Goal: Task Accomplishment & Management: Manage account settings

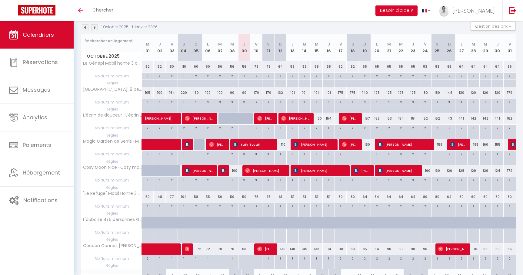
scroll to position [65, 0]
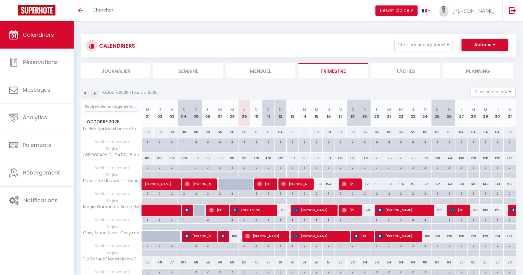
scroll to position [65, 0]
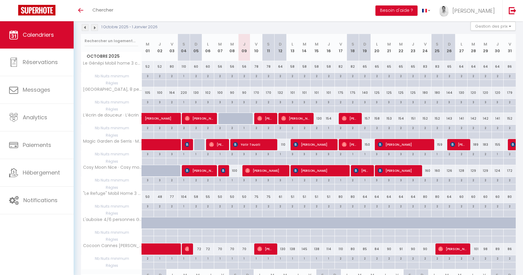
click at [281, 147] on div "110" at bounding box center [280, 144] width 12 height 11
type input "110"
type input "Dim 12 Octobre 2025"
type input "Lun 13 Octobre 2025"
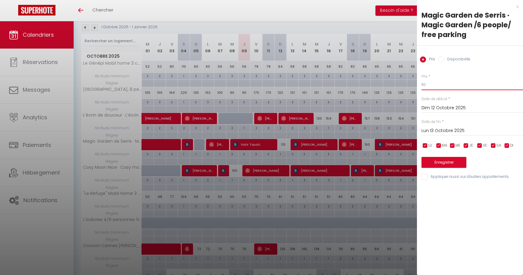
click at [430, 85] on input "110" at bounding box center [472, 84] width 102 height 11
type input "102"
click at [443, 161] on button "Enregistrer" at bounding box center [443, 162] width 45 height 11
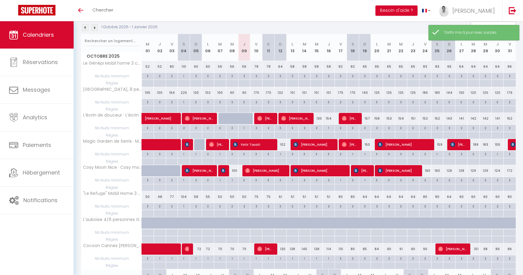
click at [367, 145] on div "150" at bounding box center [365, 144] width 12 height 11
type input "150"
type input "Dim 19 Octobre 2025"
type input "Lun 20 Octobre 2025"
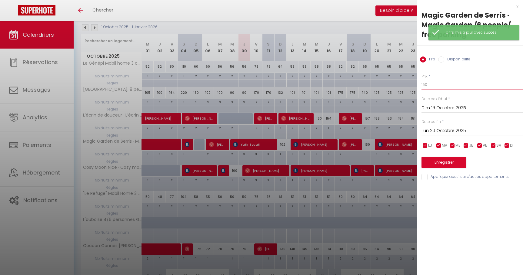
click at [432, 81] on input "150" at bounding box center [472, 84] width 102 height 11
click at [431, 89] on input "150" at bounding box center [472, 84] width 102 height 11
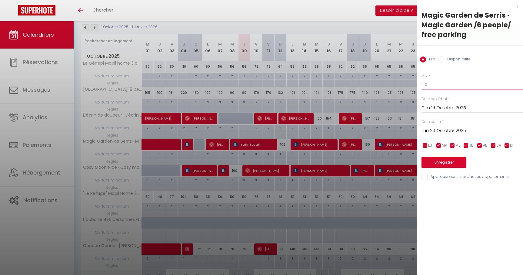
type input "140"
click at [454, 160] on button "Enregistrer" at bounding box center [443, 162] width 45 height 11
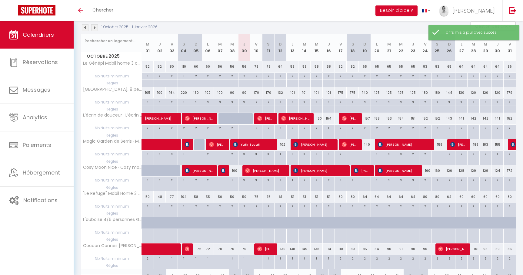
click at [246, 94] on div "90" at bounding box center [244, 92] width 12 height 11
type input "90"
type input "Jeu 09 Octobre 2025"
type input "Ven 10 Octobre 2025"
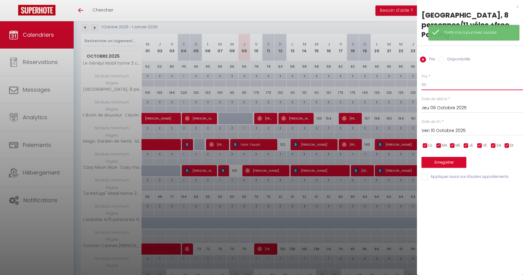
click at [444, 84] on input "90" at bounding box center [472, 84] width 102 height 11
type input "9"
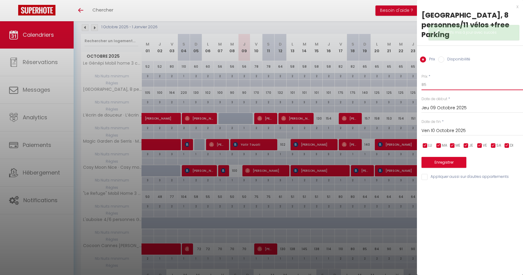
type input "85"
click at [452, 164] on button "Enregistrer" at bounding box center [443, 162] width 45 height 11
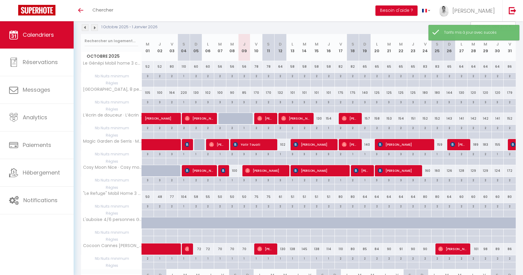
click at [281, 94] on div "132" at bounding box center [280, 92] width 12 height 11
type input "132"
type input "Dim 12 Octobre 2025"
type input "Lun 13 Octobre 2025"
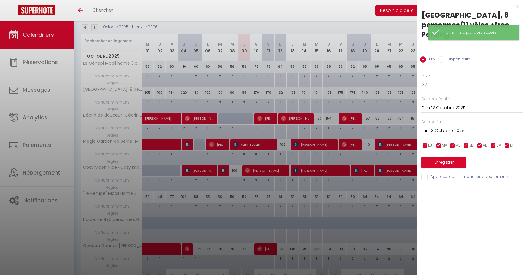
click at [443, 85] on input "132" at bounding box center [472, 84] width 102 height 11
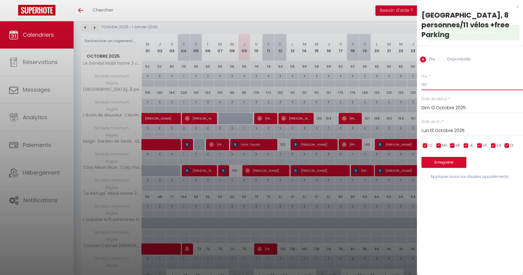
type input "130"
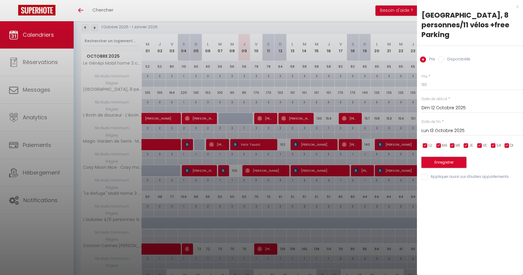
click at [438, 160] on button "Enregistrer" at bounding box center [443, 162] width 45 height 11
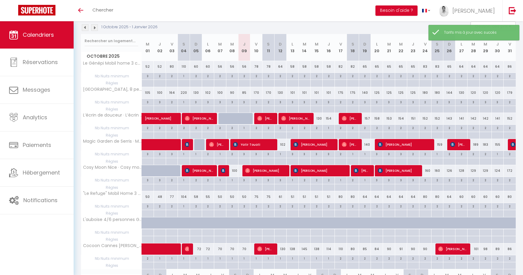
click at [256, 92] on div "170" at bounding box center [256, 92] width 12 height 11
type input "170"
type input "Ven 10 Octobre 2025"
type input "Sam 11 Octobre 2025"
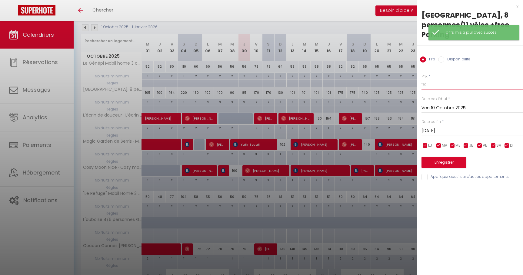
click at [442, 87] on input "170" at bounding box center [472, 84] width 102 height 11
type input "164"
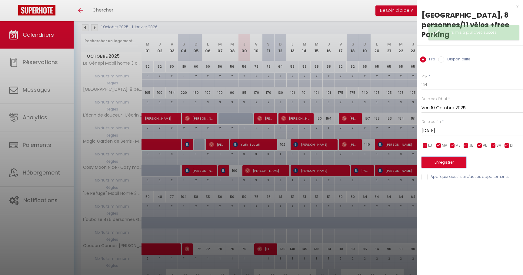
click at [450, 164] on button "Enregistrer" at bounding box center [443, 162] width 45 height 11
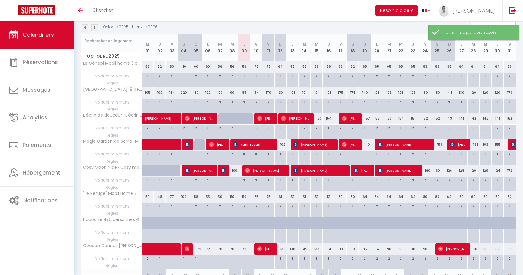
click at [247, 67] on div "56" at bounding box center [244, 66] width 12 height 11
type input "56"
type input "Jeu 09 Octobre 2025"
type input "Ven 10 Octobre 2025"
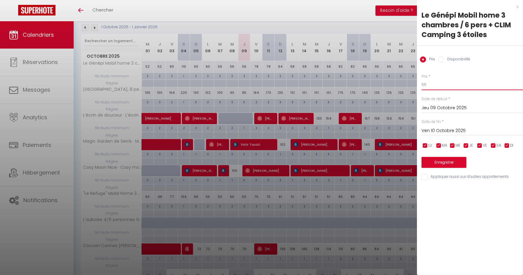
click at [444, 84] on input "56" at bounding box center [472, 84] width 102 height 11
type input "54"
click at [449, 163] on button "Enregistrer" at bounding box center [443, 162] width 45 height 11
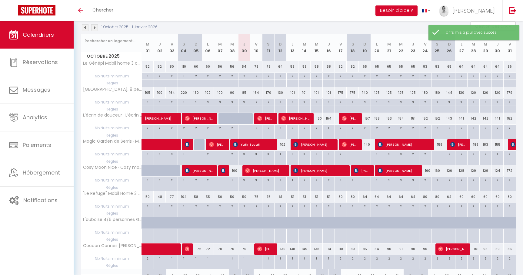
click at [281, 68] on div "64" at bounding box center [280, 66] width 12 height 11
type input "64"
type input "Dim 12 Octobre 2025"
type input "Lun 13 Octobre 2025"
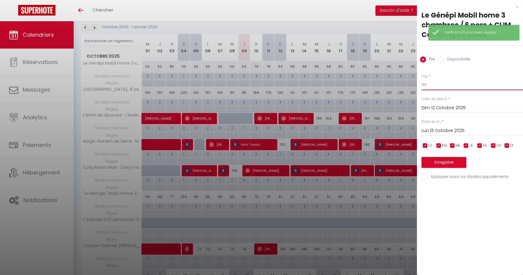
click at [449, 88] on input "64" at bounding box center [472, 84] width 102 height 11
type input "62"
click at [451, 166] on button "Enregistrer" at bounding box center [443, 162] width 45 height 11
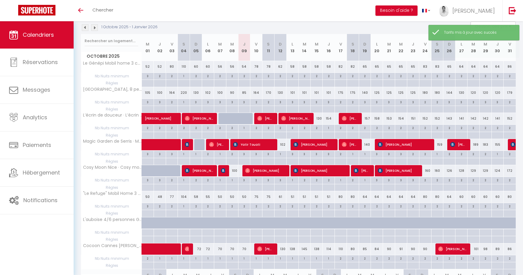
click at [257, 67] on div "78" at bounding box center [256, 66] width 12 height 11
type input "78"
type input "Ven 10 Octobre 2025"
type input "Sam 11 Octobre 2025"
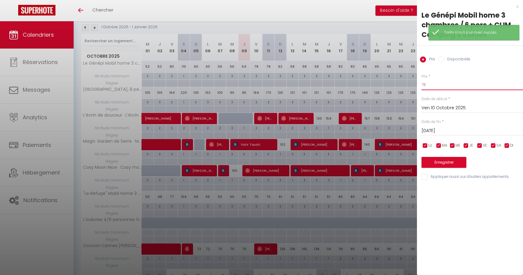
click at [435, 85] on input "78" at bounding box center [472, 84] width 102 height 11
type input "75"
click at [450, 164] on button "Enregistrer" at bounding box center [443, 162] width 45 height 11
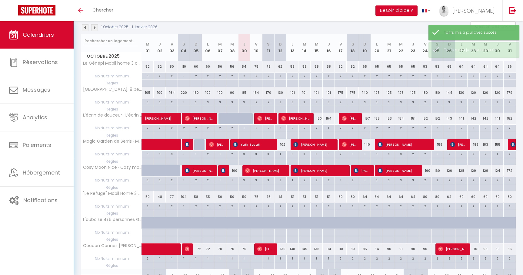
click at [270, 66] on div "78" at bounding box center [268, 66] width 12 height 11
type input "78"
type input "Sam 11 Octobre 2025"
type input "Dim 12 Octobre 2025"
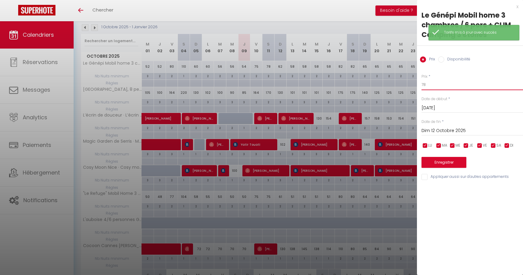
click at [442, 86] on input "78" at bounding box center [472, 84] width 102 height 11
type input "7"
type input "79"
click at [451, 163] on button "Enregistrer" at bounding box center [443, 162] width 45 height 11
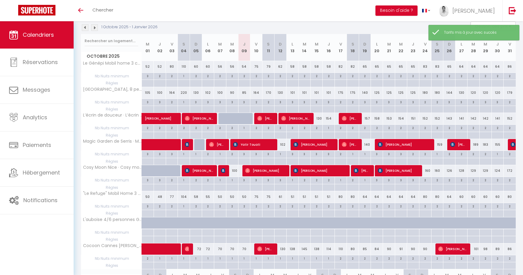
click at [342, 66] on div "82" at bounding box center [341, 66] width 12 height 11
type input "82"
type input "Ven 17 Octobre 2025"
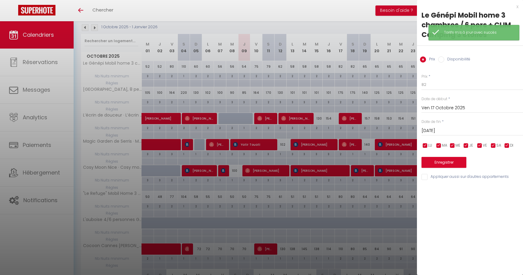
click at [435, 128] on input "Sam 18 Octobre 2025" at bounding box center [472, 131] width 102 height 8
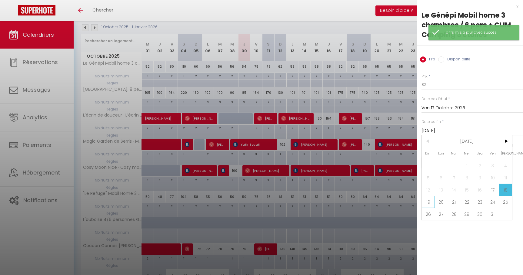
click at [432, 200] on span "19" at bounding box center [428, 201] width 13 height 12
type input "Dim 19 Octobre 2025"
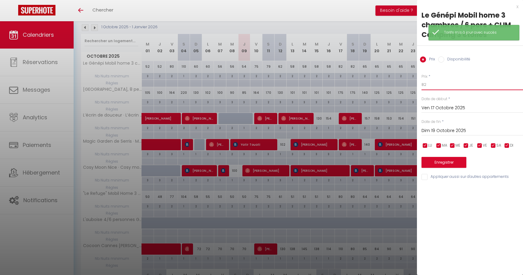
click at [435, 88] on input "82" at bounding box center [472, 84] width 102 height 11
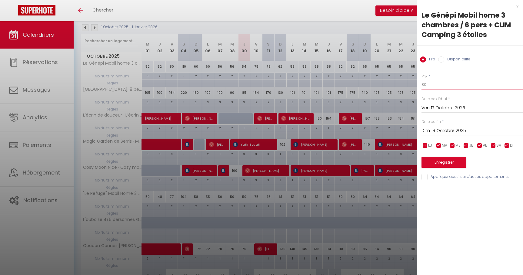
type input "80"
click at [437, 165] on button "Enregistrer" at bounding box center [443, 162] width 45 height 11
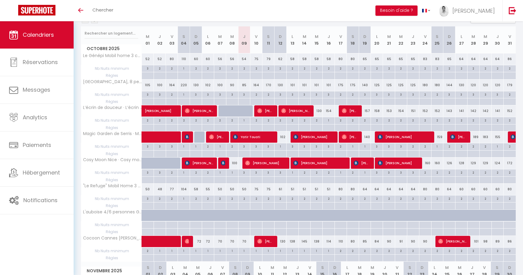
scroll to position [62, 0]
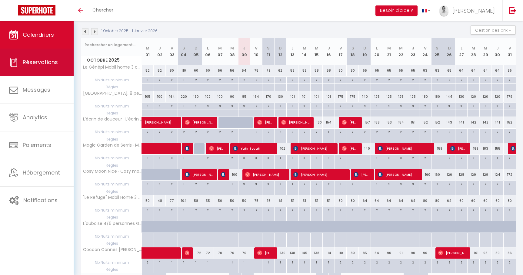
click at [52, 53] on link "Réservations" at bounding box center [37, 61] width 74 height 27
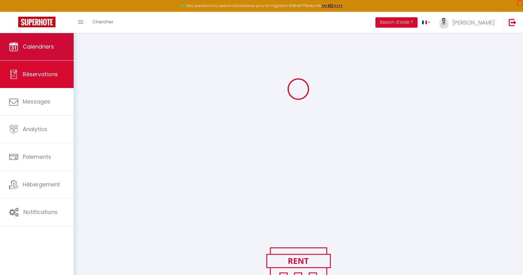
scroll to position [73, 0]
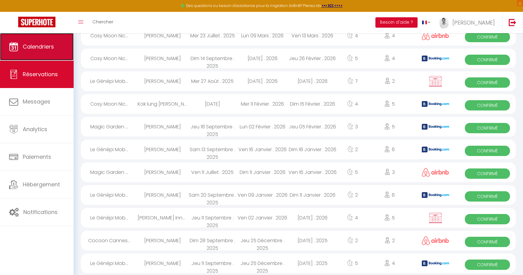
click at [45, 40] on link "Calendriers" at bounding box center [37, 46] width 74 height 27
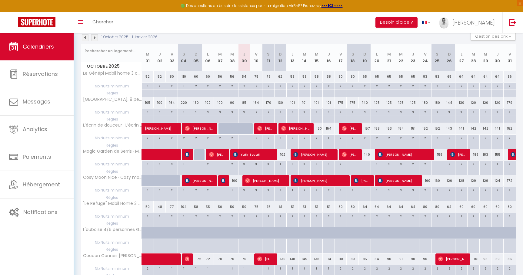
scroll to position [73, 0]
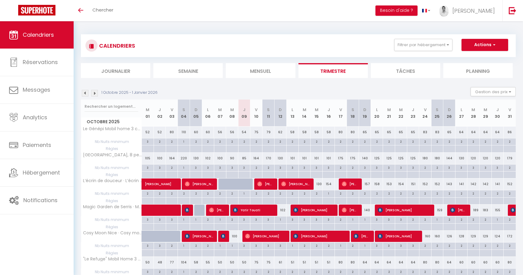
scroll to position [61, 0]
